Goal: Navigation & Orientation: Find specific page/section

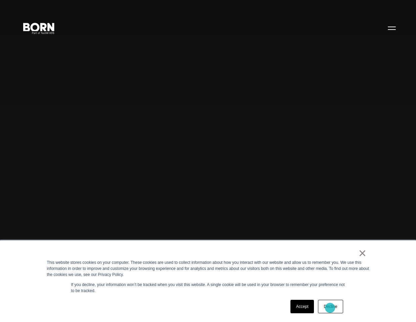
click at [330, 308] on link "Decline" at bounding box center [330, 306] width 25 height 13
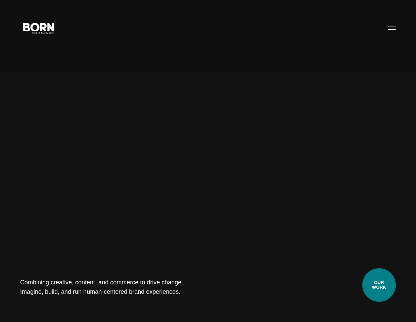
click at [380, 288] on link "Our Work" at bounding box center [379, 285] width 34 height 34
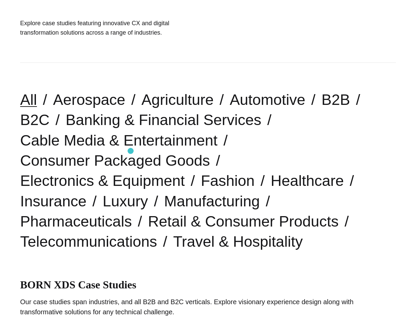
scroll to position [104, 0]
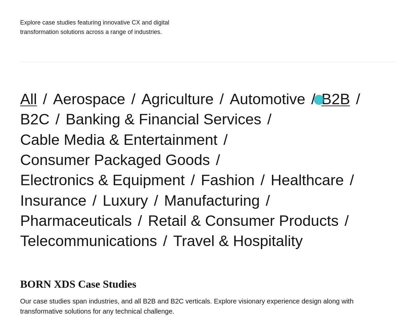
click at [321, 100] on link "B2B" at bounding box center [335, 98] width 29 height 17
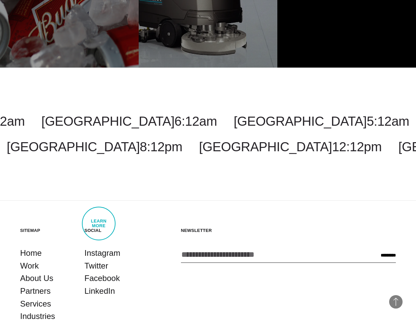
scroll to position [1465, 0]
